Goal: Task Accomplishment & Management: Manage account settings

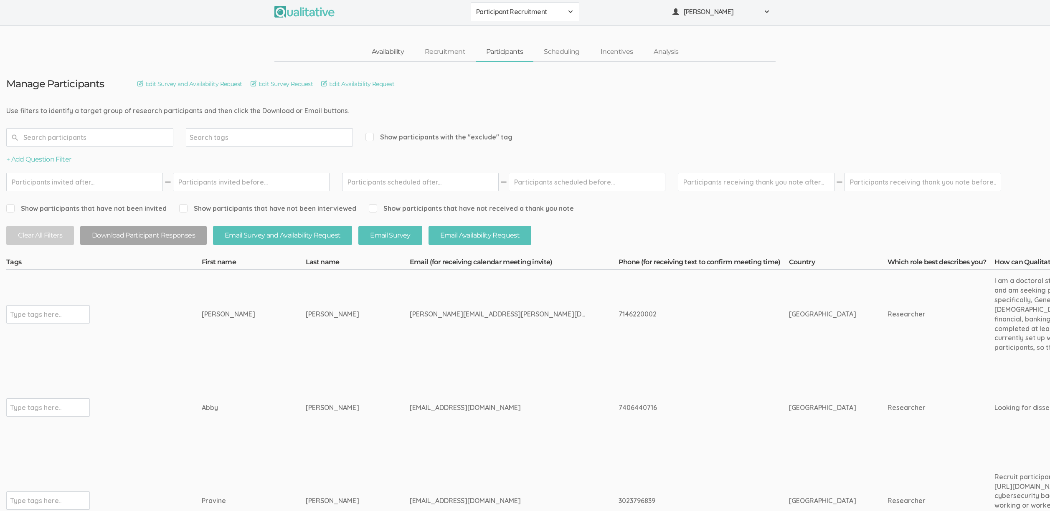
click at [376, 50] on link "Availability" at bounding box center [387, 52] width 53 height 18
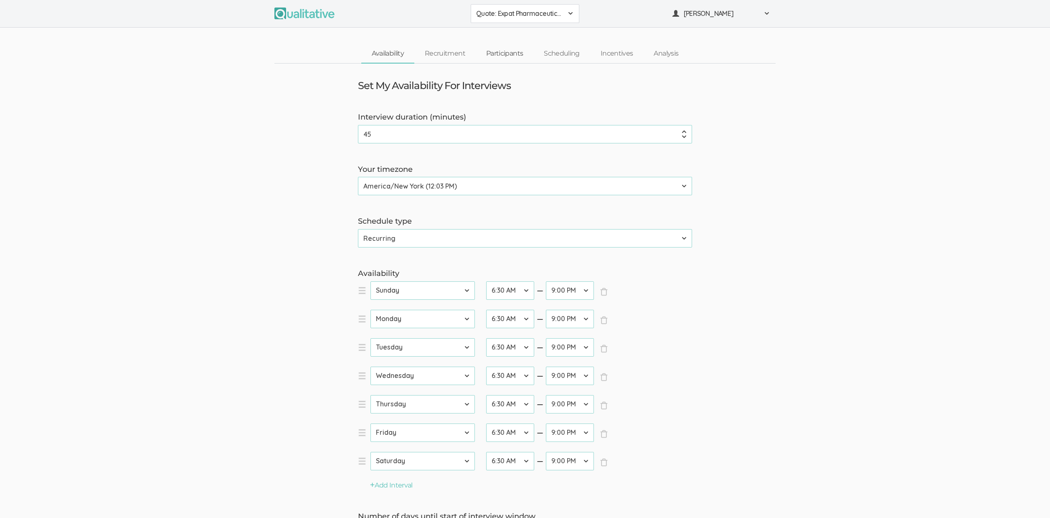
click at [505, 52] on link "Participants" at bounding box center [505, 54] width 58 height 18
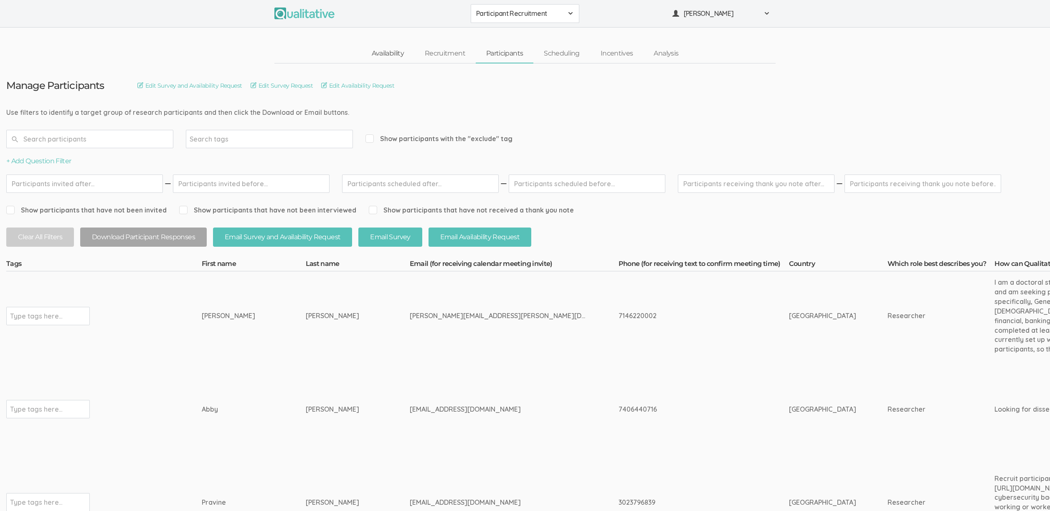
click at [398, 58] on link "Availability" at bounding box center [387, 54] width 53 height 18
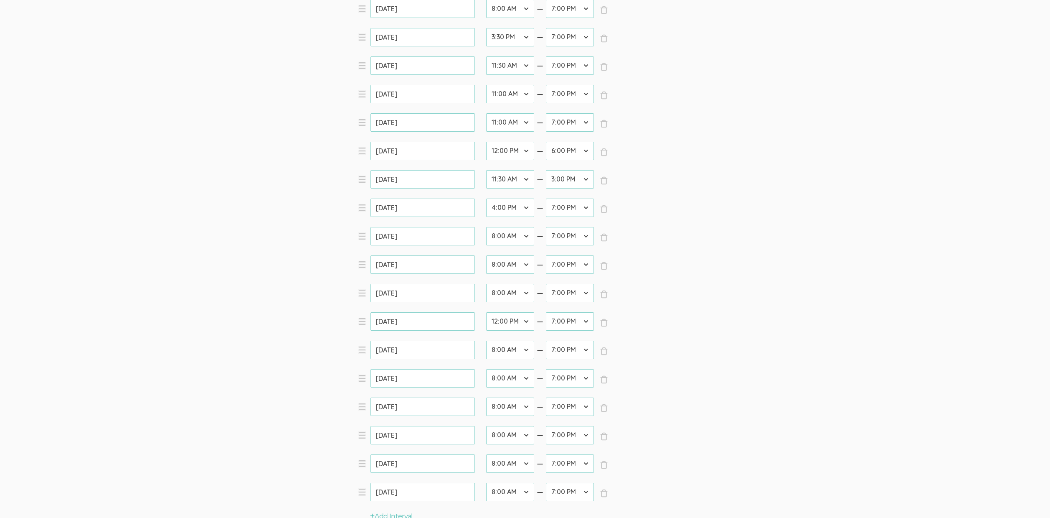
scroll to position [480, 0]
click at [604, 351] on span "×" at bounding box center [604, 351] width 8 height 8
type input "[DATE]"
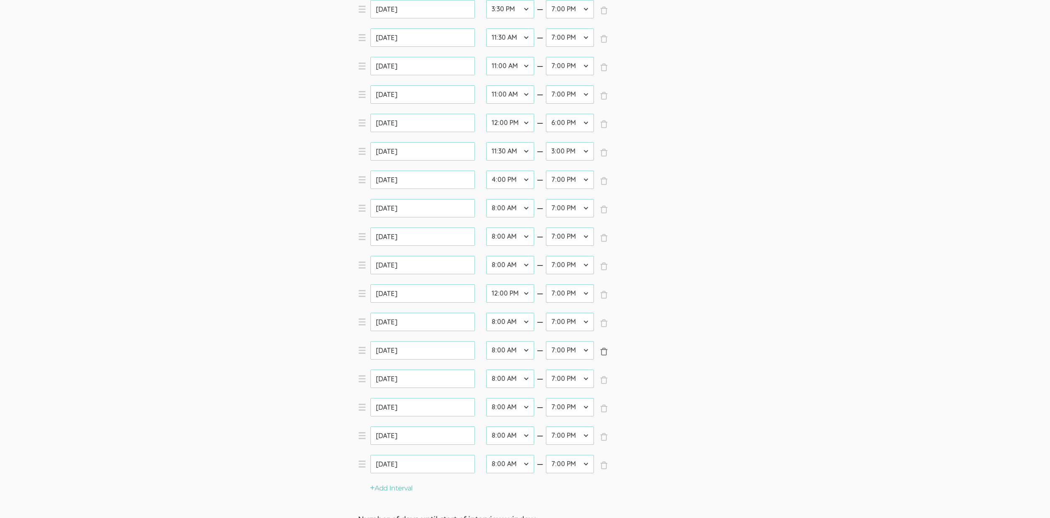
type input "[DATE]"
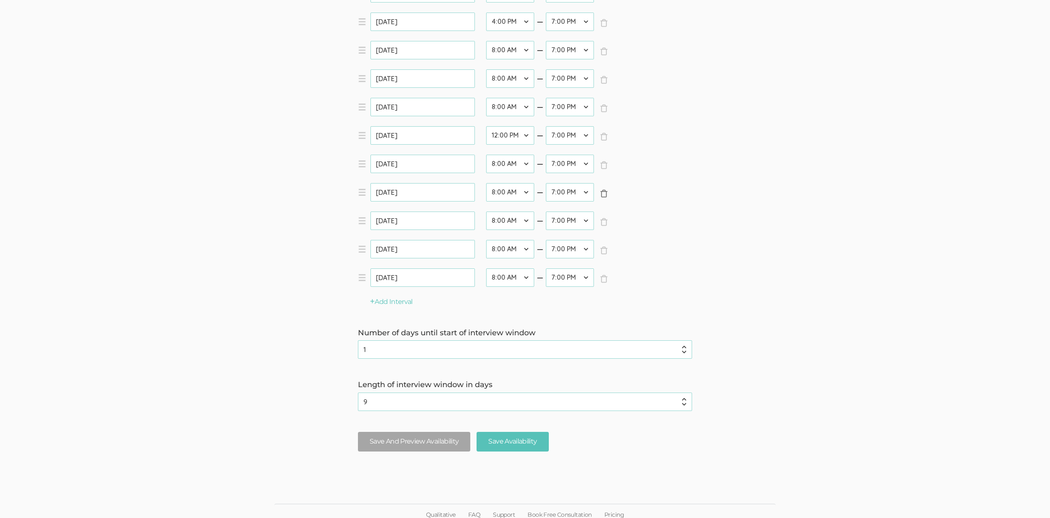
scroll to position [645, 0]
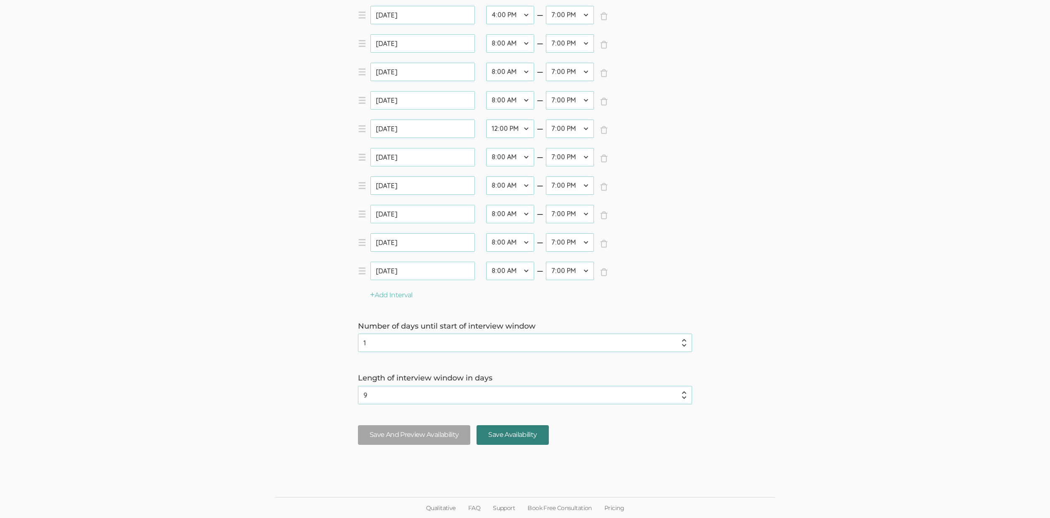
click at [504, 438] on input "Save Availability" at bounding box center [513, 435] width 72 height 20
